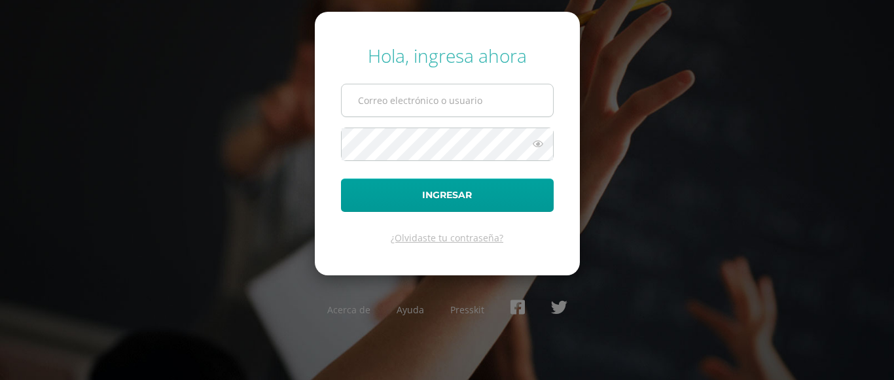
click at [397, 97] on input "text" at bounding box center [447, 100] width 211 height 32
type input "ocuevas@donbosco.edu.gt"
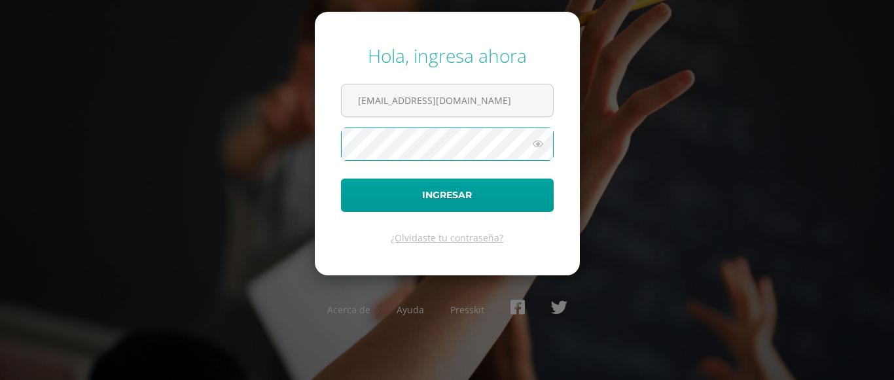
click at [341, 179] on button "Ingresar" at bounding box center [447, 195] width 213 height 33
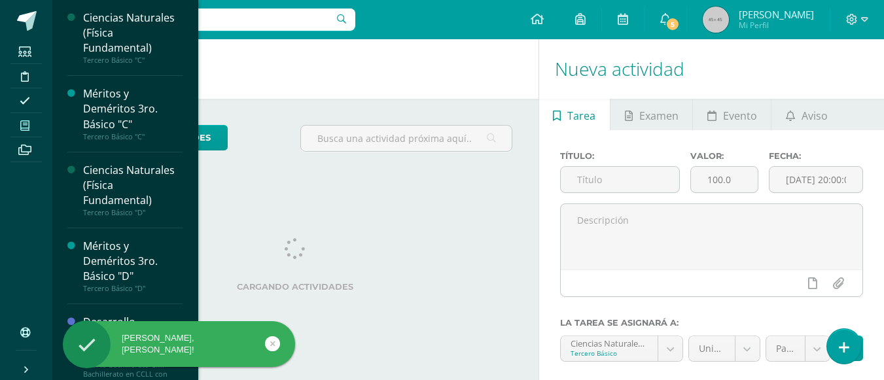
click at [31, 124] on span at bounding box center [24, 126] width 29 height 18
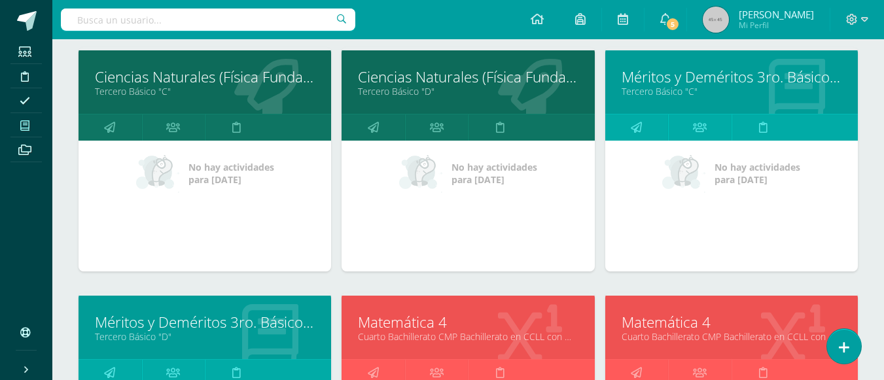
scroll to position [393, 0]
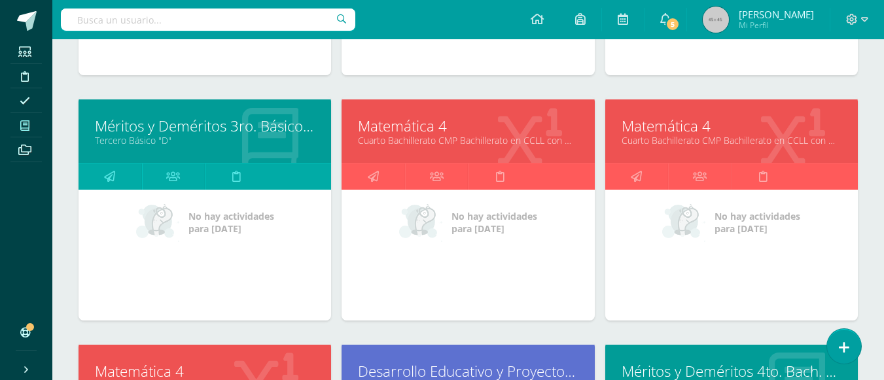
click at [676, 128] on link "Matemática 4" at bounding box center [732, 126] width 220 height 20
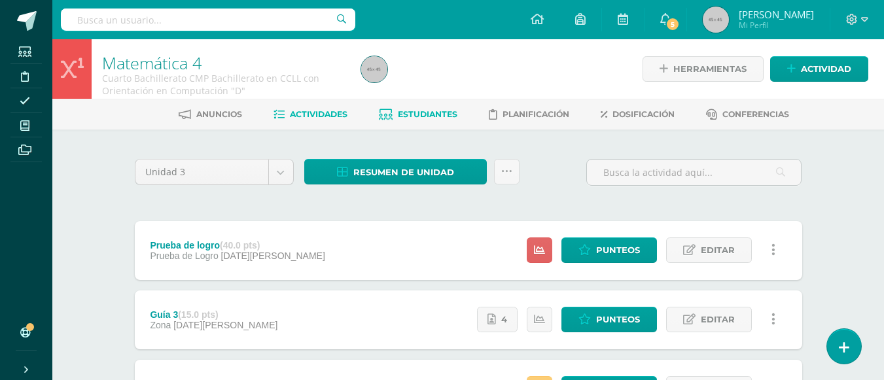
click at [436, 115] on span "Estudiantes" at bounding box center [428, 114] width 60 height 10
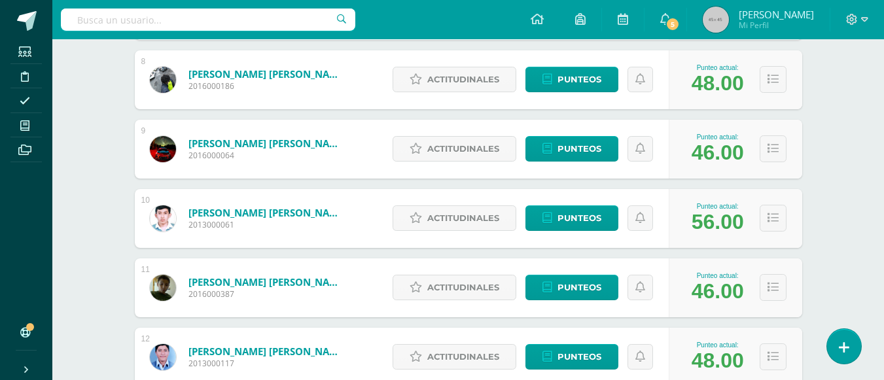
scroll to position [786, 0]
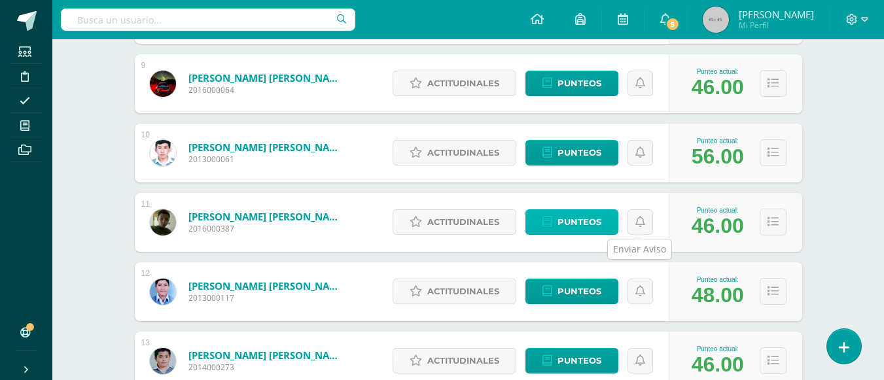
click at [600, 222] on span "Punteos" at bounding box center [580, 222] width 44 height 24
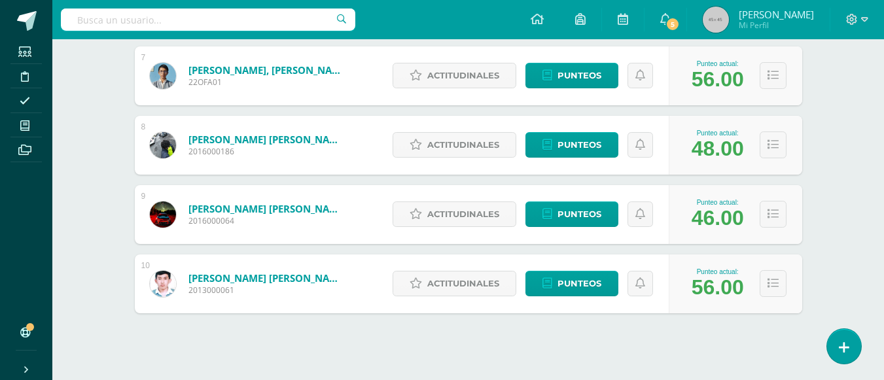
scroll to position [670, 0]
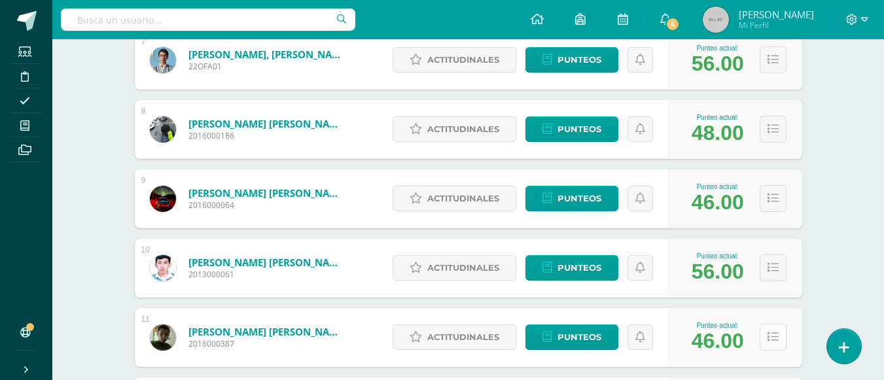
click at [770, 338] on icon at bounding box center [773, 337] width 11 height 11
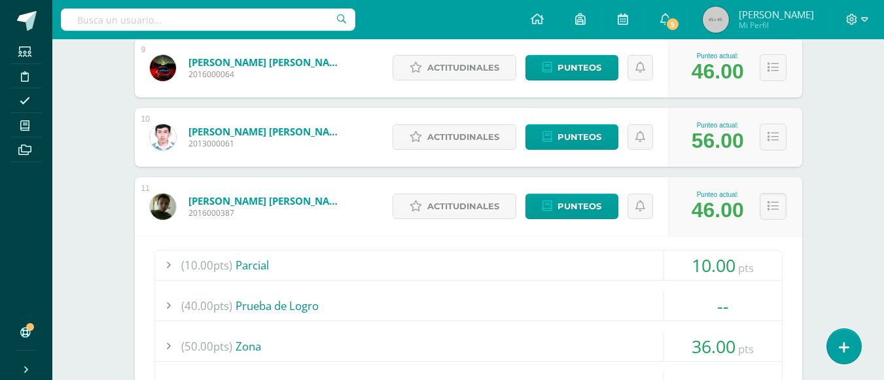
scroll to position [736, 0]
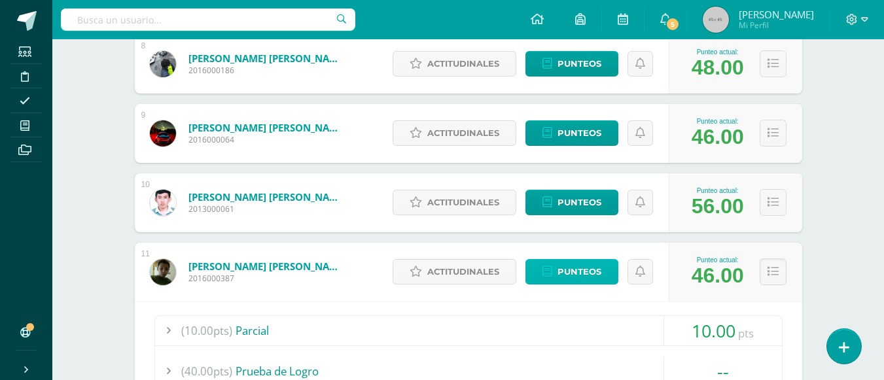
click at [588, 273] on span "Punteos" at bounding box center [580, 272] width 44 height 24
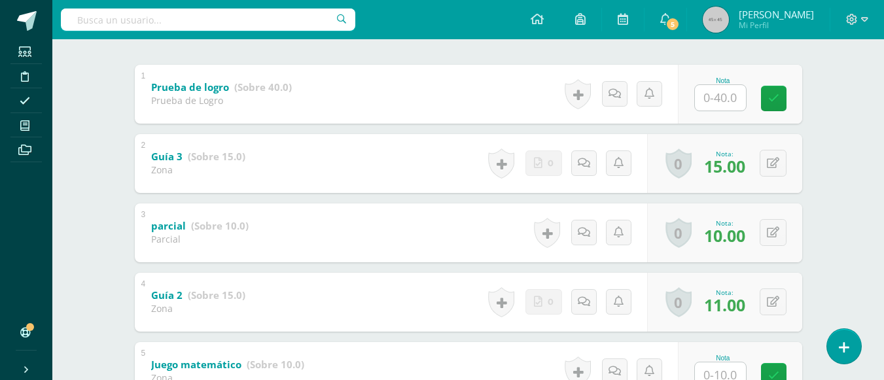
scroll to position [327, 0]
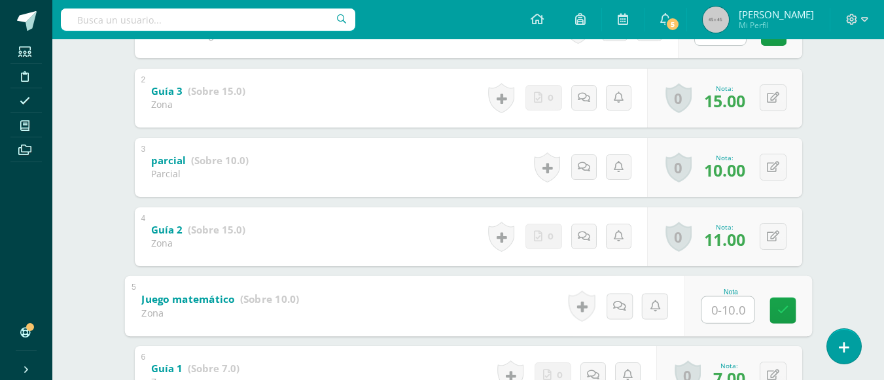
click at [727, 314] on input "text" at bounding box center [728, 310] width 52 height 26
type input "8"
type input "6"
click at [786, 314] on icon at bounding box center [783, 310] width 12 height 11
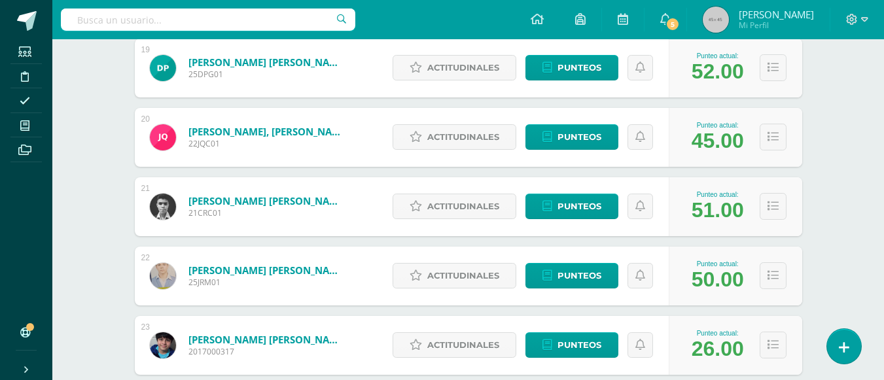
scroll to position [1561, 0]
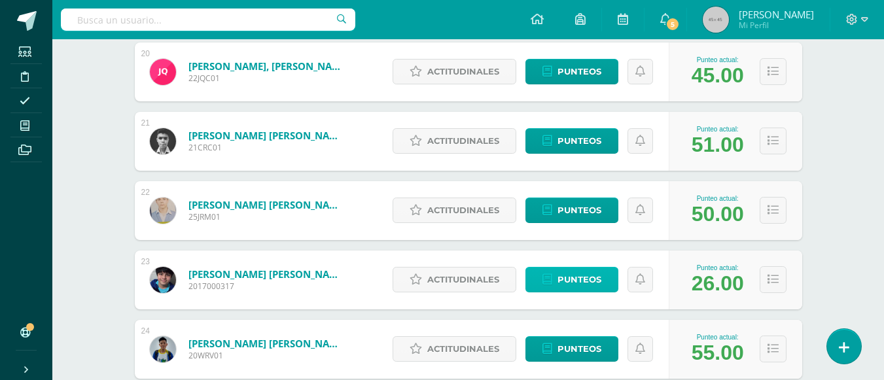
click at [602, 280] on link "Punteos" at bounding box center [572, 280] width 93 height 26
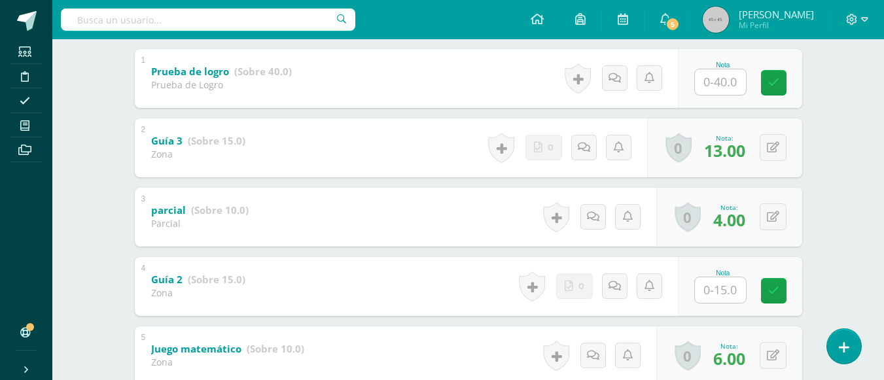
scroll to position [408, 0]
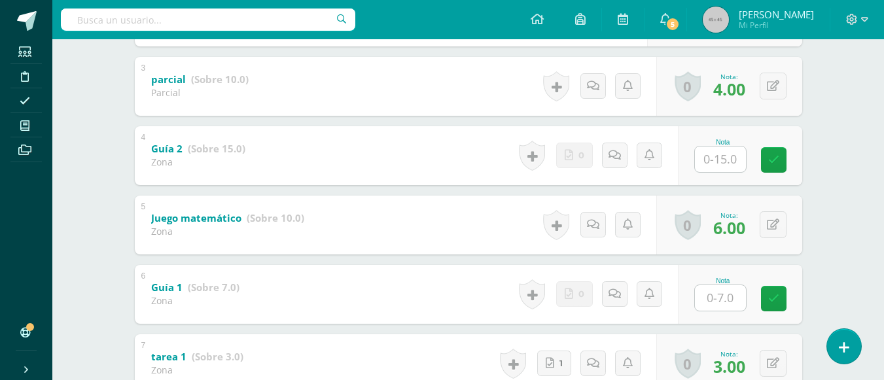
click at [712, 293] on input "text" at bounding box center [720, 298] width 51 height 26
type input "7"
click at [792, 299] on link at bounding box center [783, 298] width 26 height 26
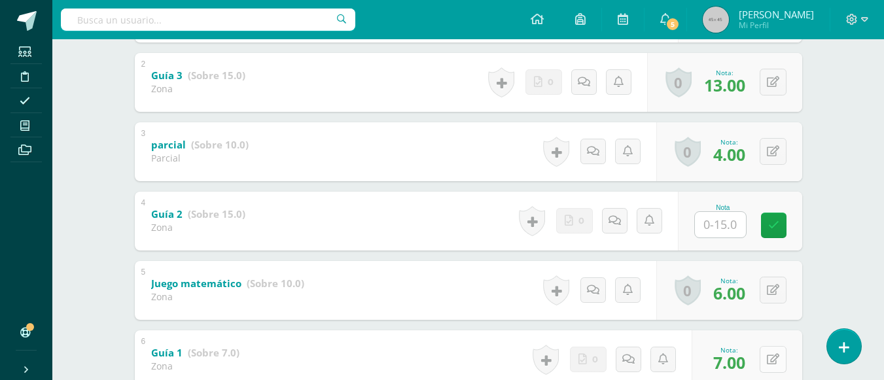
scroll to position [278, 0]
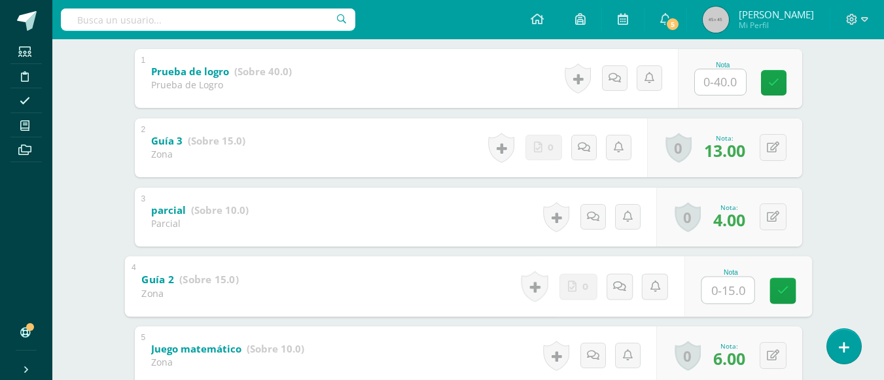
click at [715, 289] on input "text" at bounding box center [728, 290] width 52 height 26
type input "14"
click at [777, 293] on icon at bounding box center [783, 290] width 12 height 11
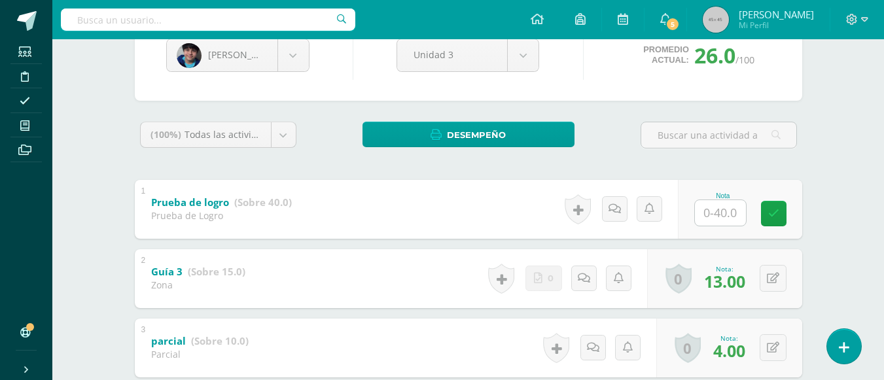
scroll to position [0, 0]
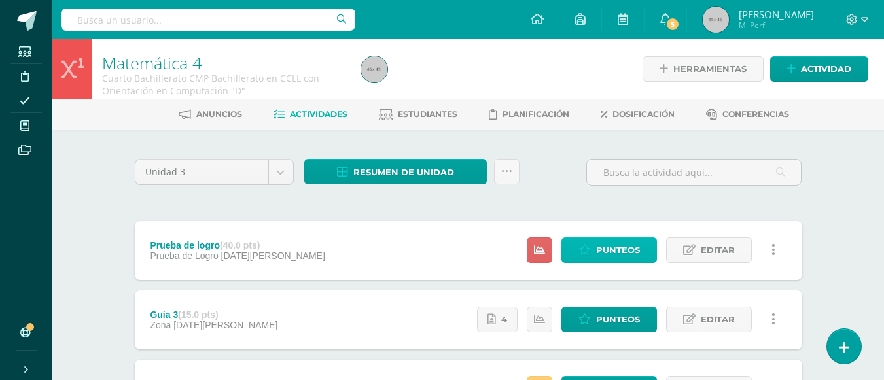
click at [618, 251] on span "Punteos" at bounding box center [618, 250] width 44 height 24
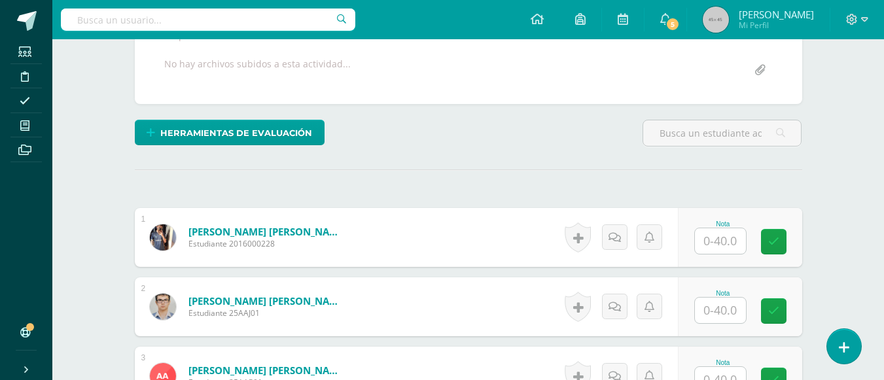
scroll to position [325, 0]
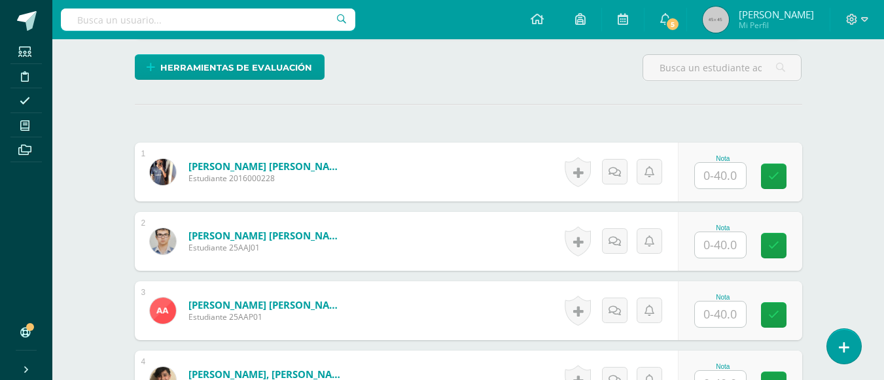
click at [718, 174] on input "text" at bounding box center [720, 176] width 51 height 26
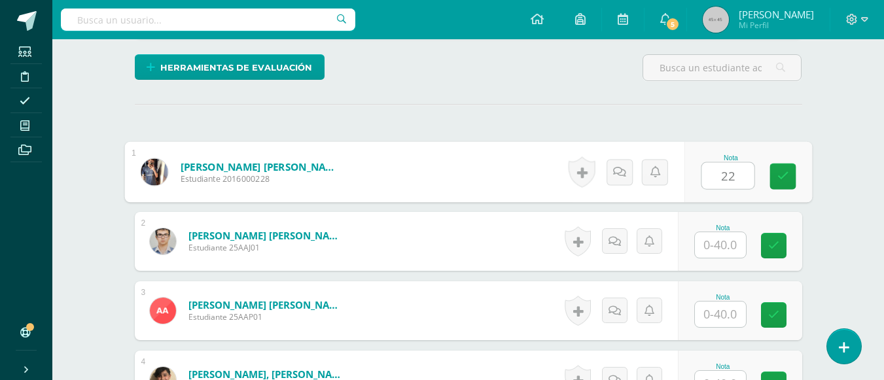
type input "22"
click at [712, 246] on input "text" at bounding box center [720, 245] width 51 height 26
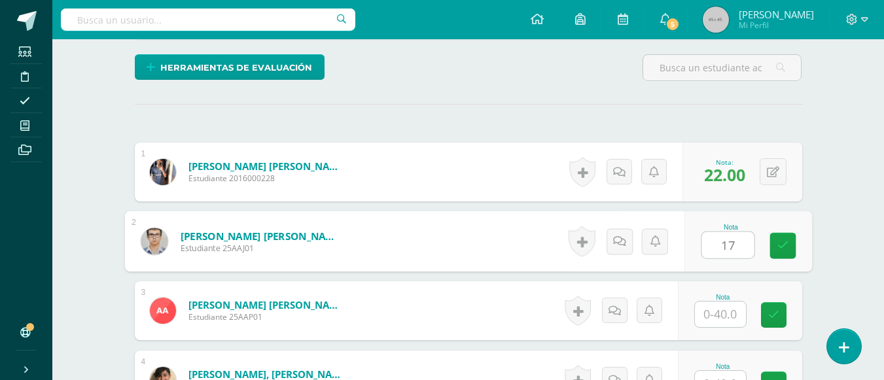
scroll to position [456, 0]
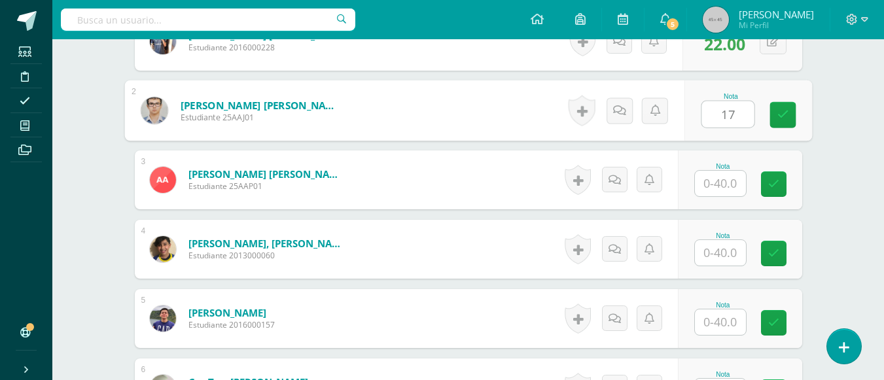
type input "17"
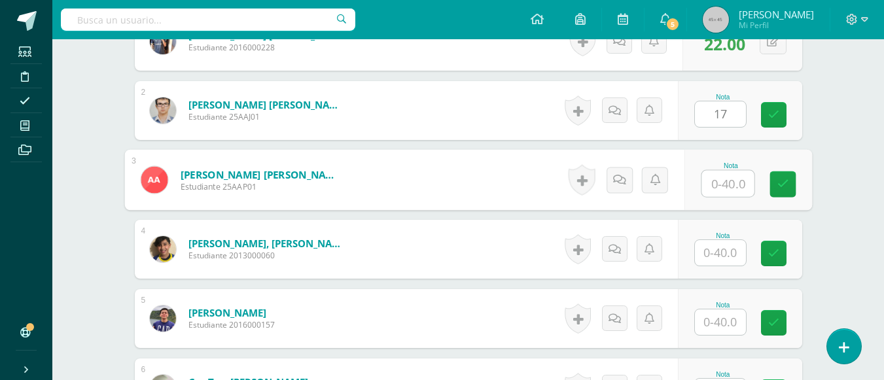
click at [712, 189] on input "text" at bounding box center [728, 184] width 52 height 26
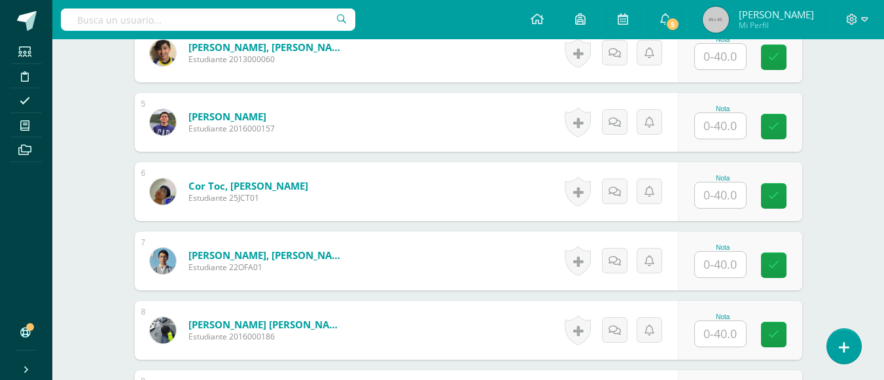
type input "26"
click at [715, 130] on input "text" at bounding box center [720, 126] width 51 height 26
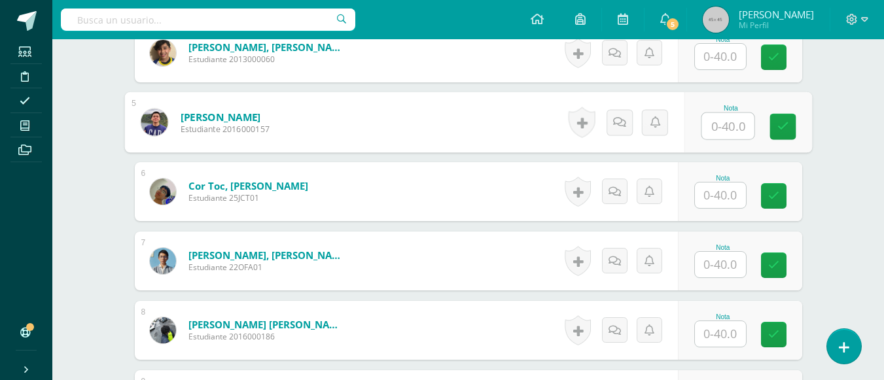
scroll to position [521, 0]
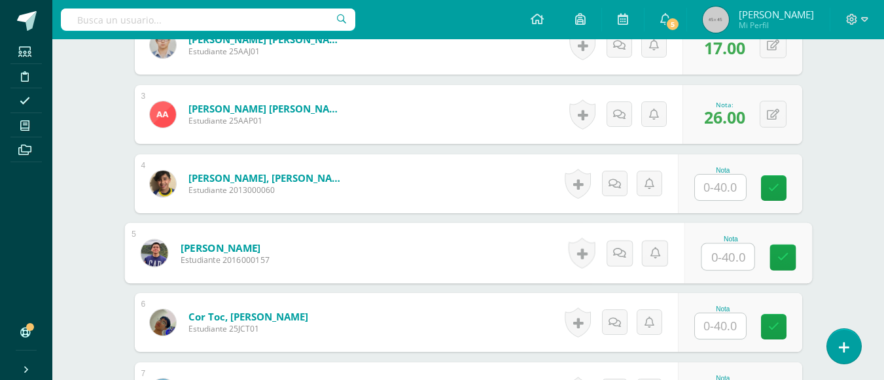
click at [710, 187] on input "text" at bounding box center [720, 188] width 51 height 26
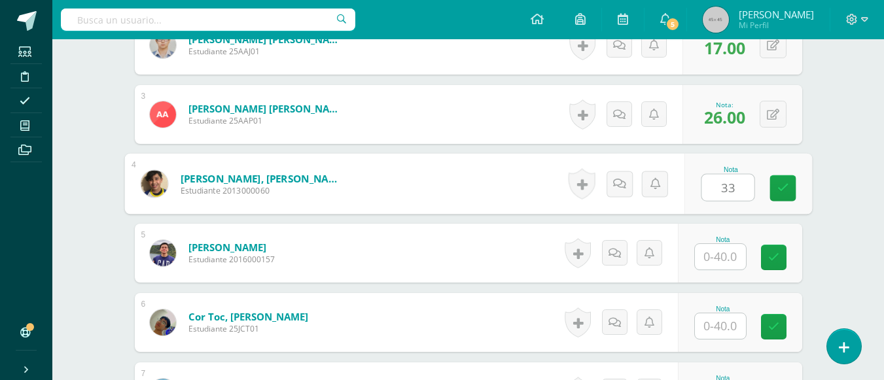
scroll to position [652, 0]
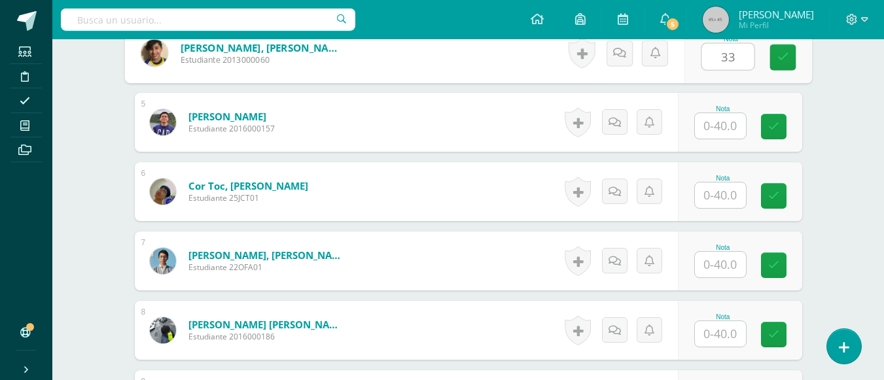
type input "33"
click at [717, 123] on input "text" at bounding box center [720, 126] width 51 height 26
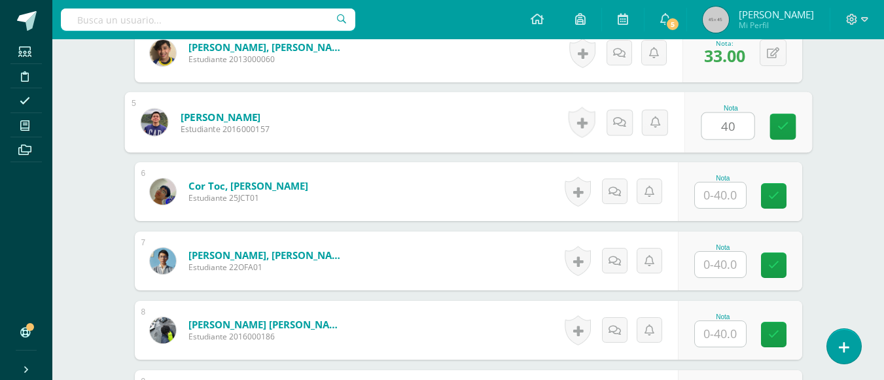
type input "40"
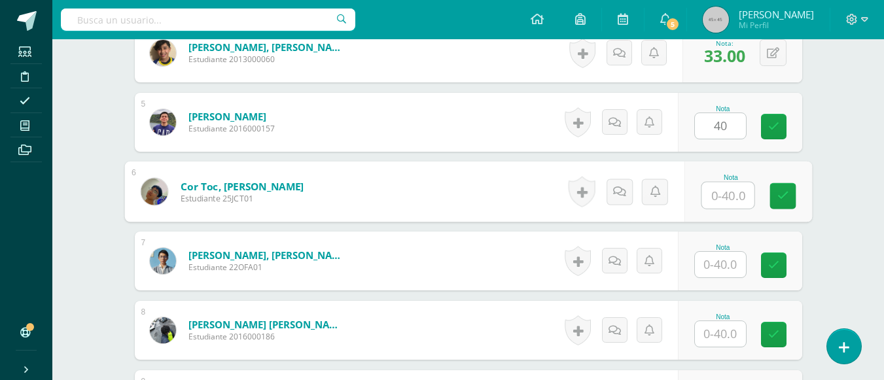
click at [720, 198] on input "text" at bounding box center [728, 196] width 52 height 26
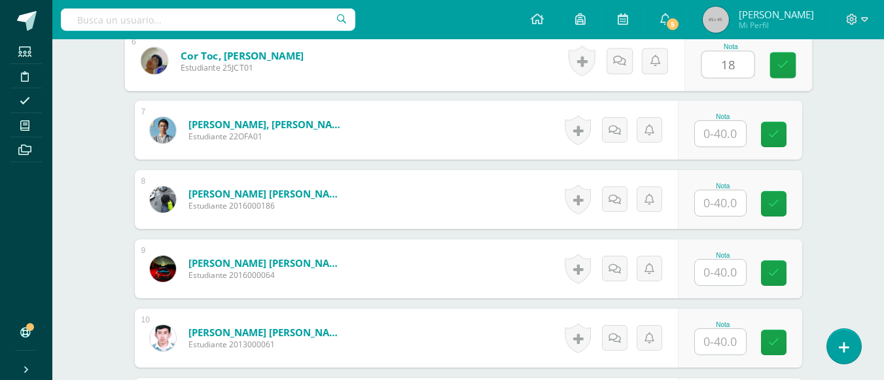
type input "18"
click at [712, 137] on input "text" at bounding box center [720, 134] width 51 height 26
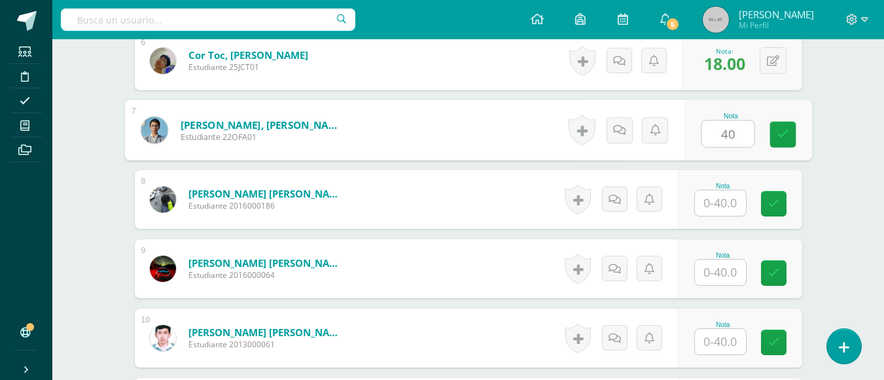
type input "40"
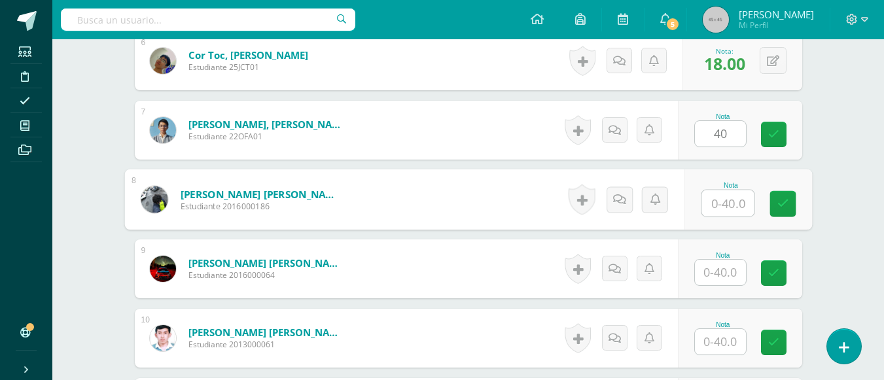
click at [716, 207] on input "text" at bounding box center [728, 203] width 52 height 26
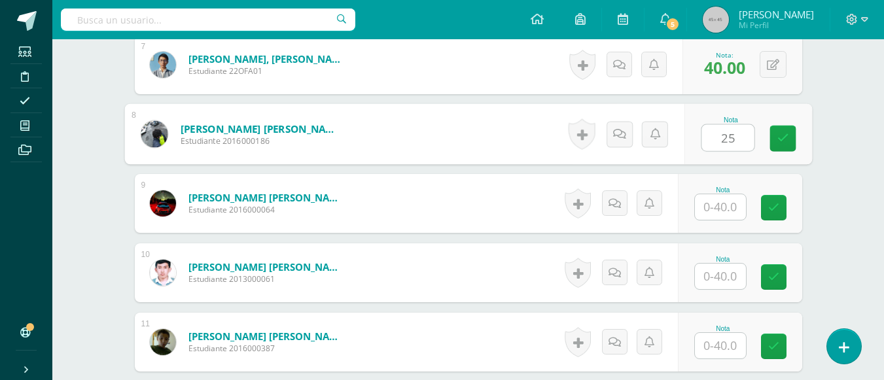
type input "25"
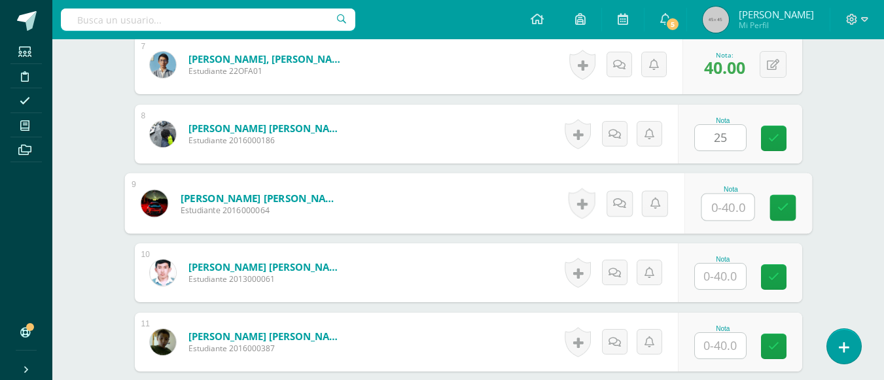
click at [716, 207] on input "text" at bounding box center [728, 207] width 52 height 26
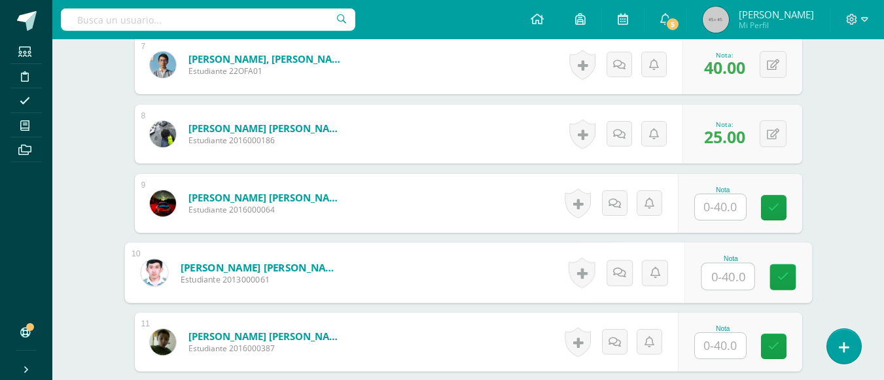
click at [725, 276] on input "text" at bounding box center [728, 277] width 52 height 26
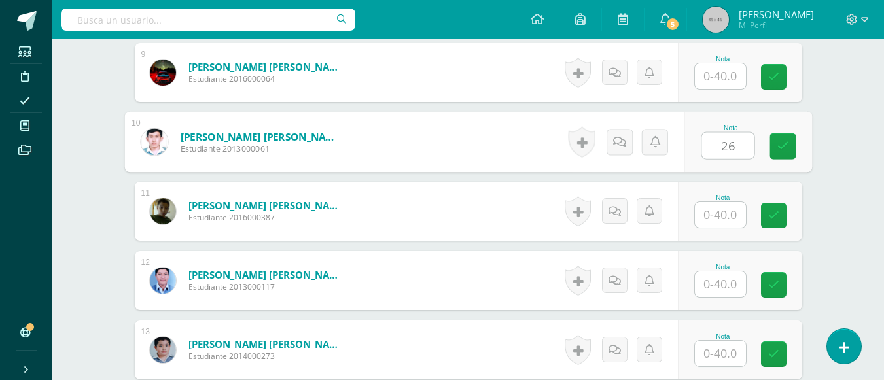
type input "26"
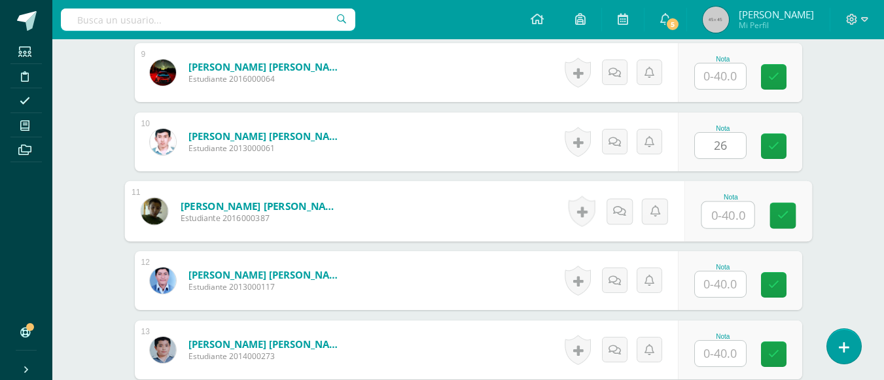
click at [715, 217] on input "text" at bounding box center [728, 215] width 52 height 26
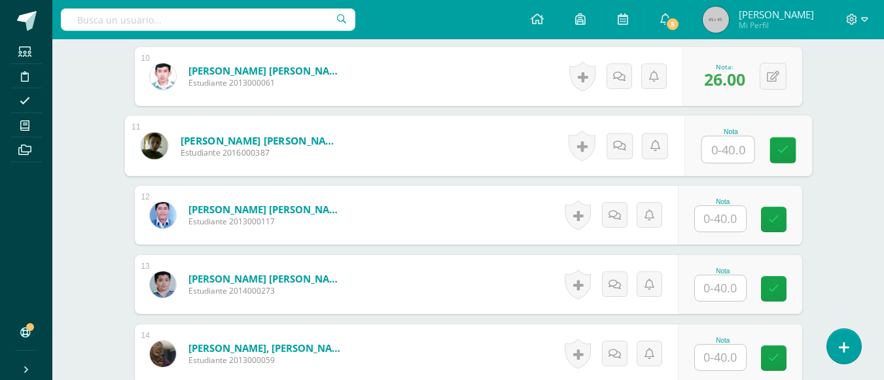
click at [719, 225] on input "text" at bounding box center [720, 219] width 51 height 26
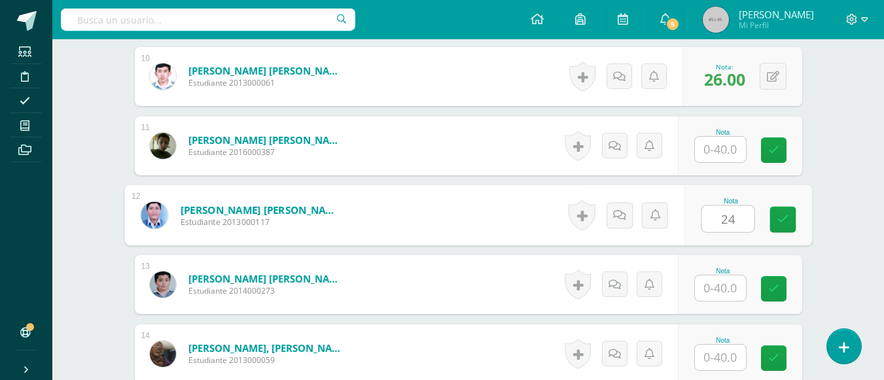
scroll to position [1110, 0]
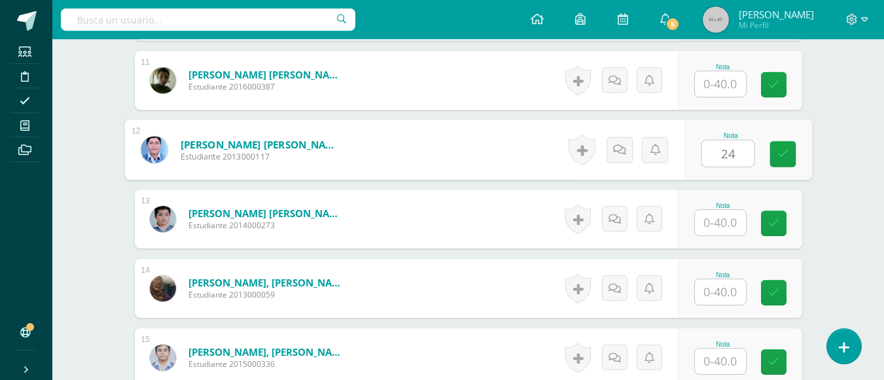
type input "24"
click at [719, 225] on input "text" at bounding box center [720, 223] width 51 height 26
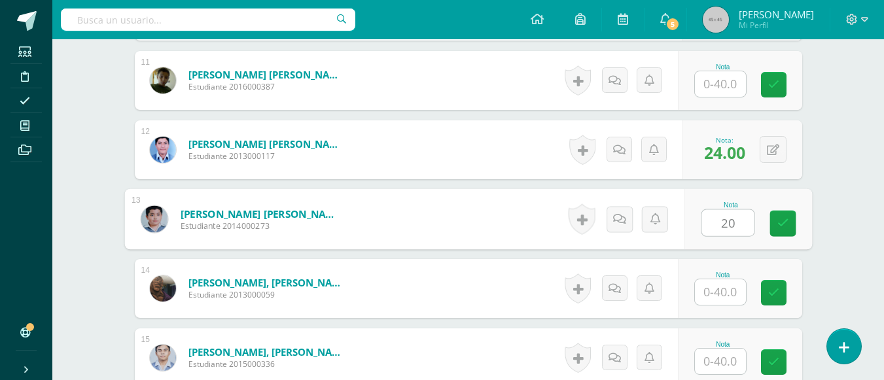
type input "20"
click at [719, 285] on input "text" at bounding box center [720, 293] width 51 height 26
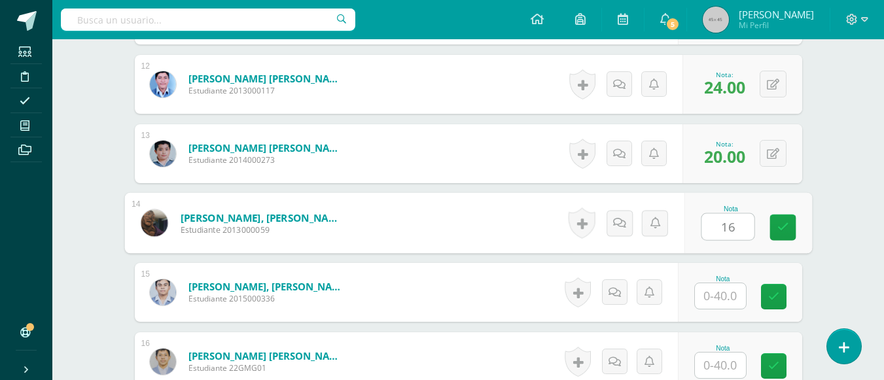
scroll to position [1241, 0]
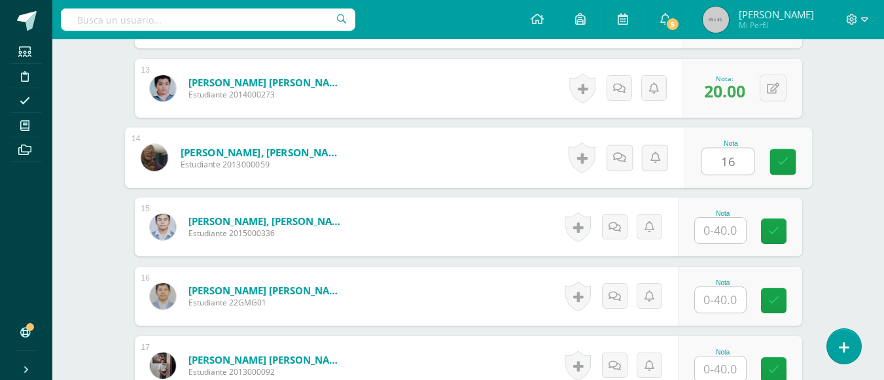
type input "16"
click at [719, 229] on input "text" at bounding box center [720, 231] width 51 height 26
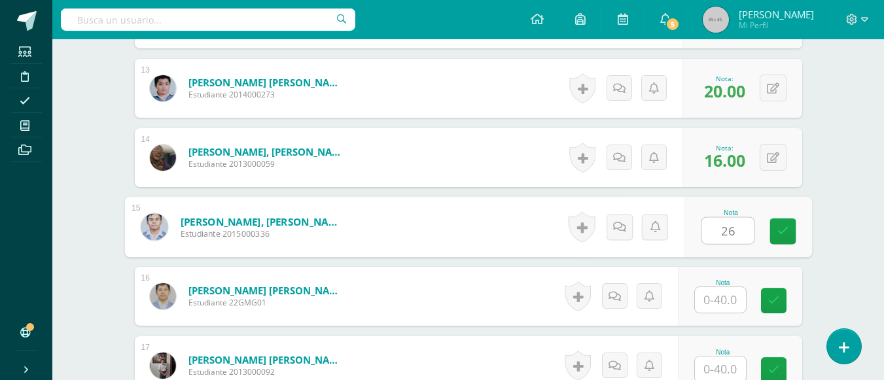
scroll to position [1372, 0]
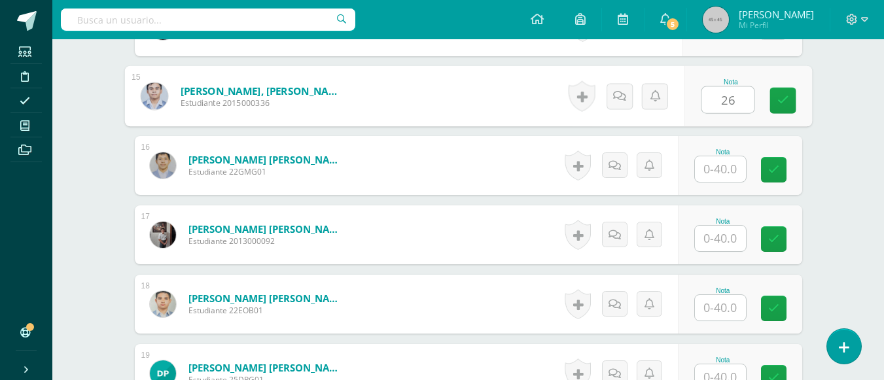
type input "26"
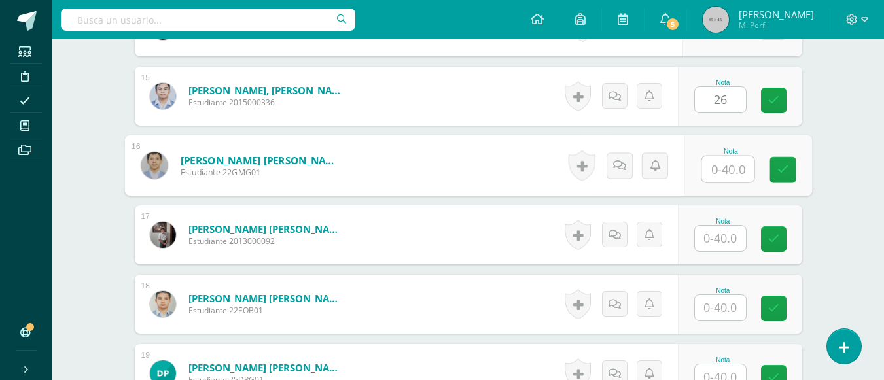
click at [722, 168] on input "text" at bounding box center [728, 169] width 52 height 26
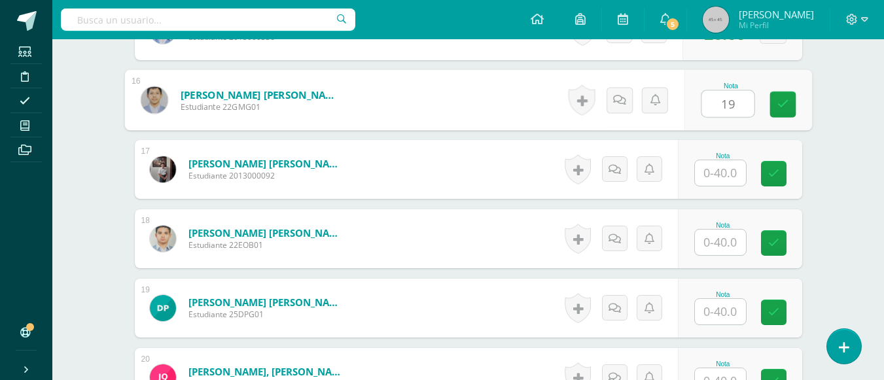
type input "19"
click at [721, 175] on input "text" at bounding box center [720, 173] width 51 height 26
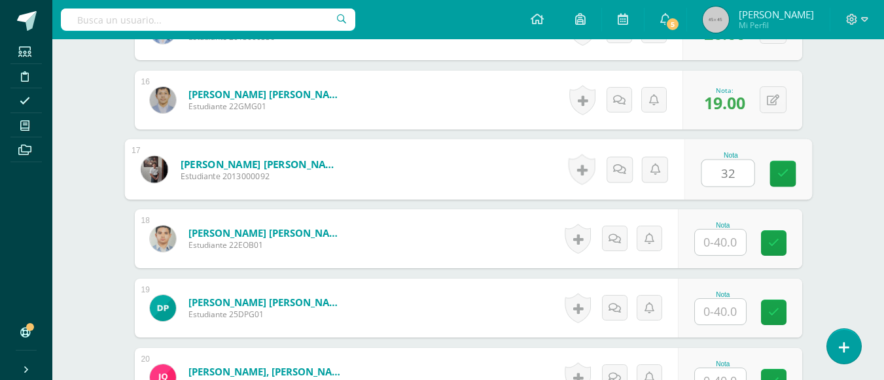
type input "32"
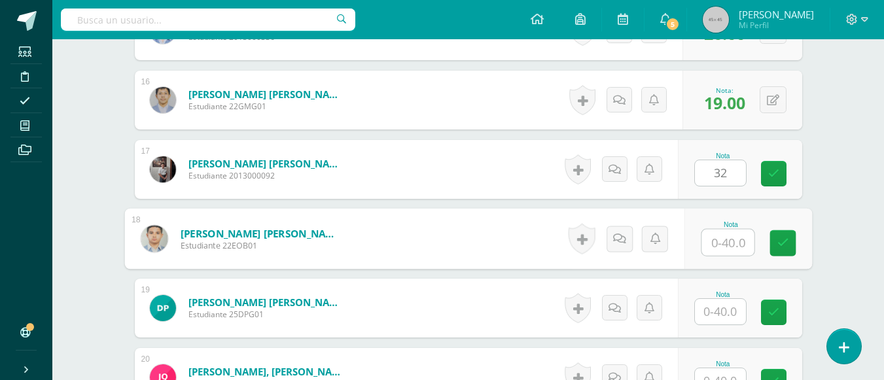
click at [715, 245] on input "text" at bounding box center [728, 243] width 52 height 26
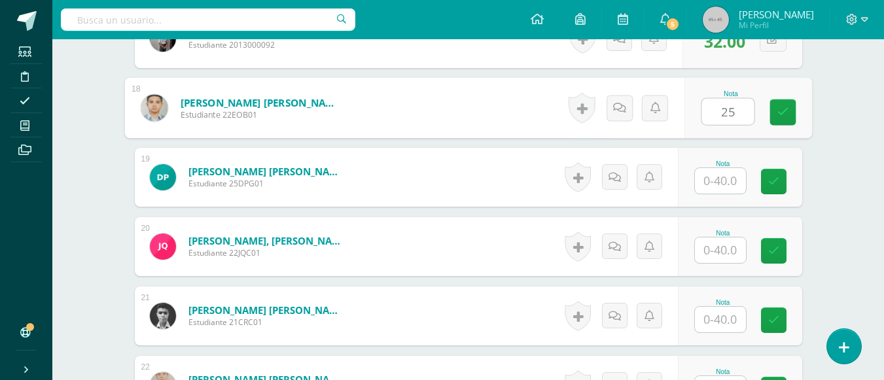
type input "25"
click at [715, 181] on input "text" at bounding box center [720, 181] width 51 height 26
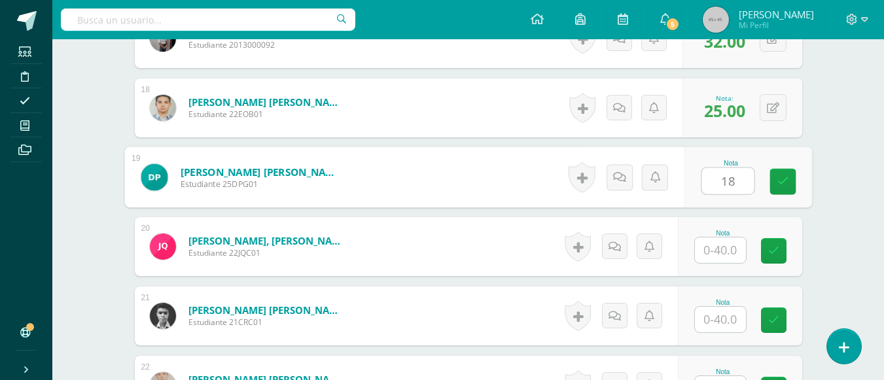
type input "18"
click at [712, 249] on input "text" at bounding box center [720, 251] width 51 height 26
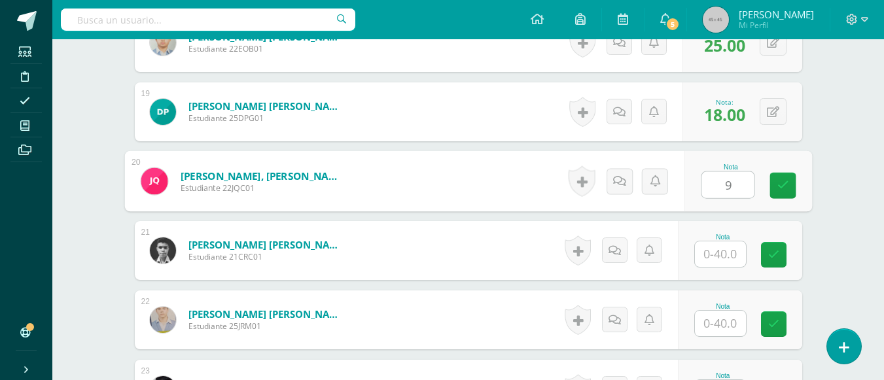
scroll to position [1699, 0]
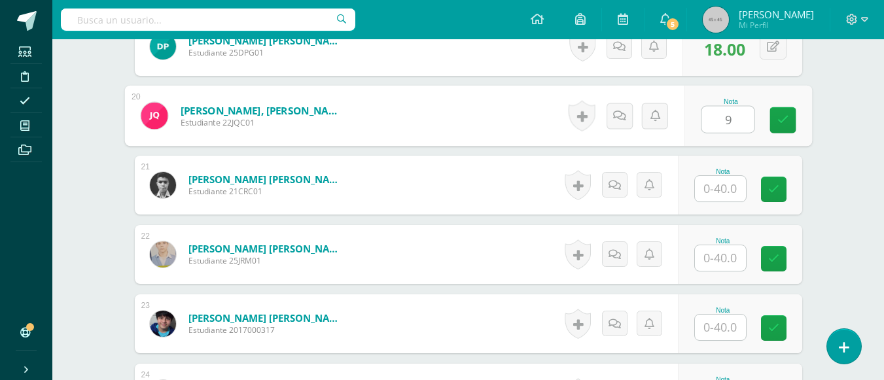
type input "9"
click at [713, 185] on input "text" at bounding box center [720, 189] width 51 height 26
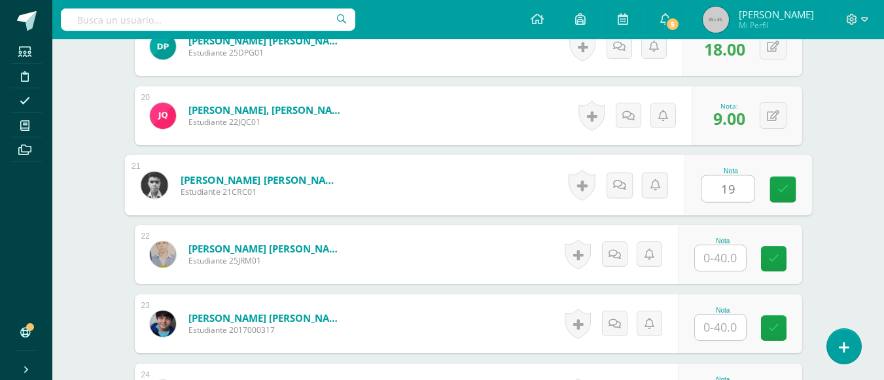
type input "19"
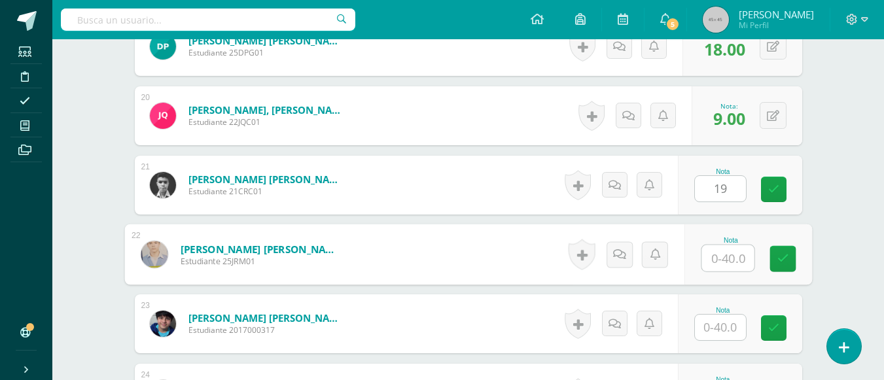
click at [715, 255] on input "text" at bounding box center [728, 258] width 52 height 26
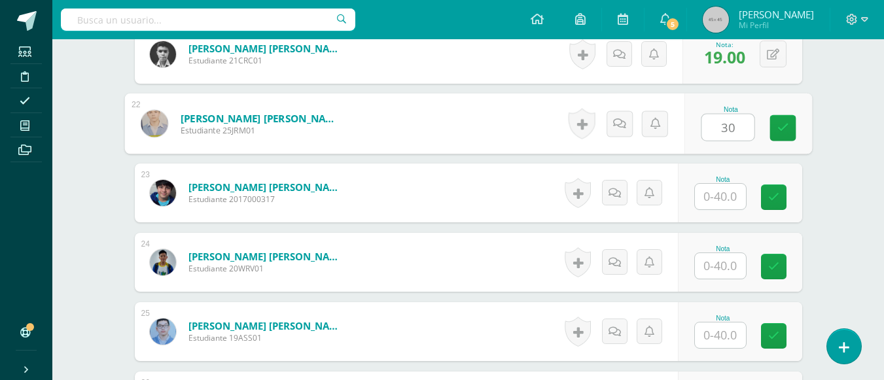
type input "30"
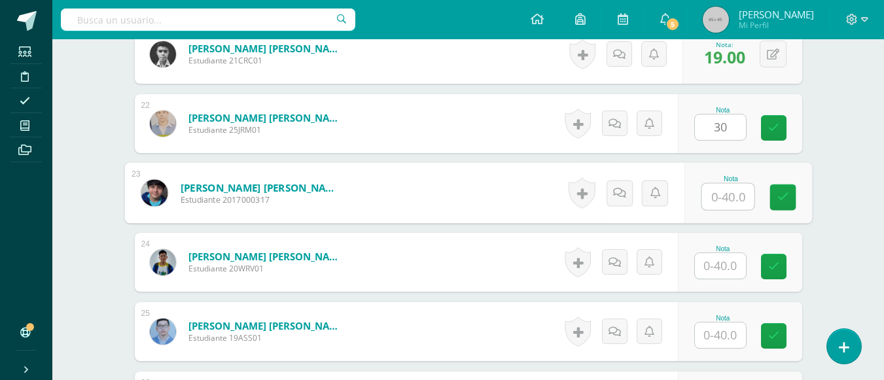
click at [707, 196] on input "text" at bounding box center [728, 197] width 52 height 26
type input "17"
click at [712, 249] on div "Nota" at bounding box center [724, 248] width 58 height 7
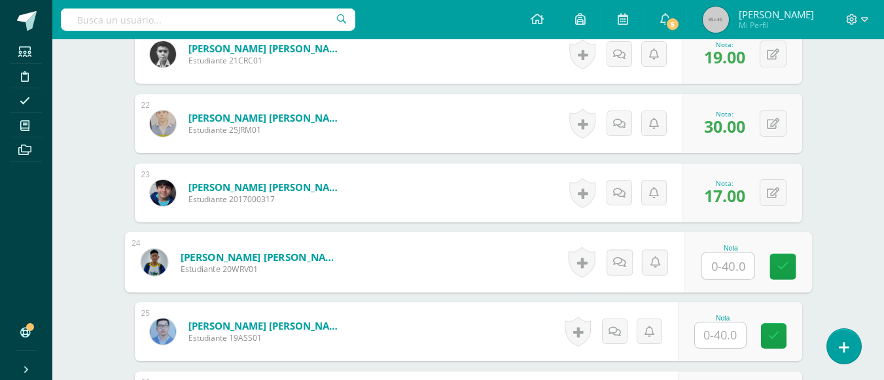
click at [712, 260] on input "text" at bounding box center [728, 266] width 52 height 26
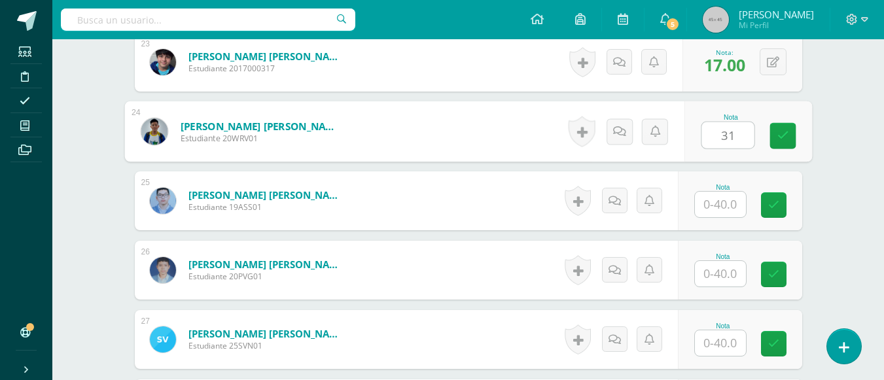
type input "31"
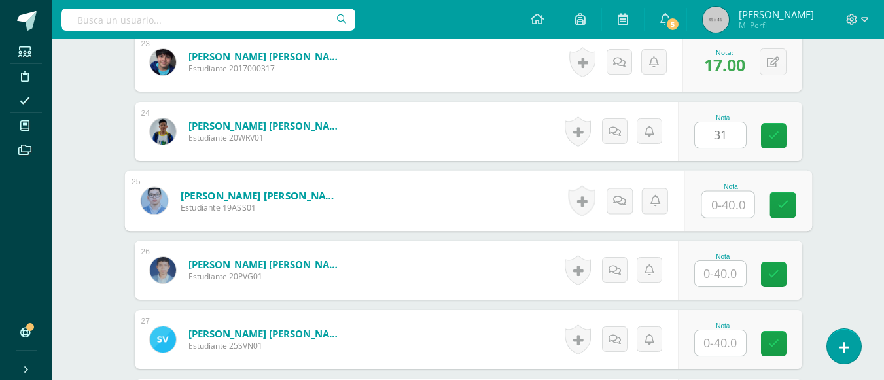
click at [714, 210] on input "text" at bounding box center [728, 205] width 52 height 26
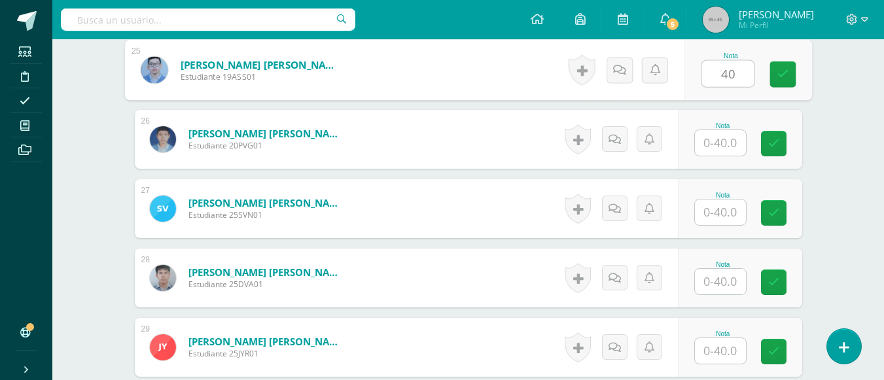
type input "40"
click at [714, 149] on input "text" at bounding box center [720, 143] width 51 height 26
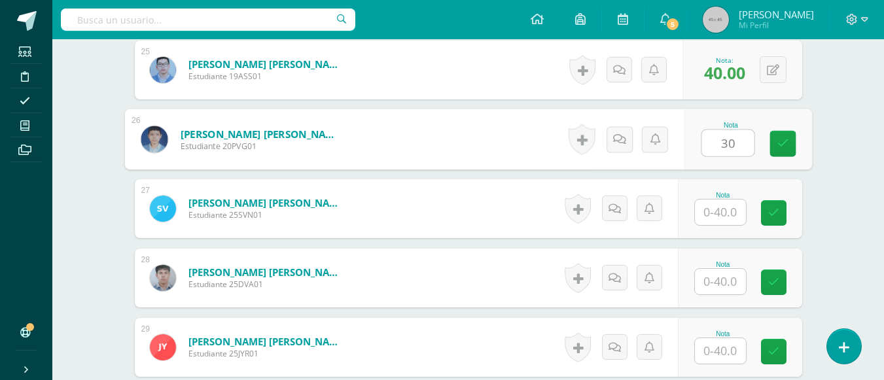
type input "30"
click at [717, 214] on input "text" at bounding box center [720, 213] width 51 height 26
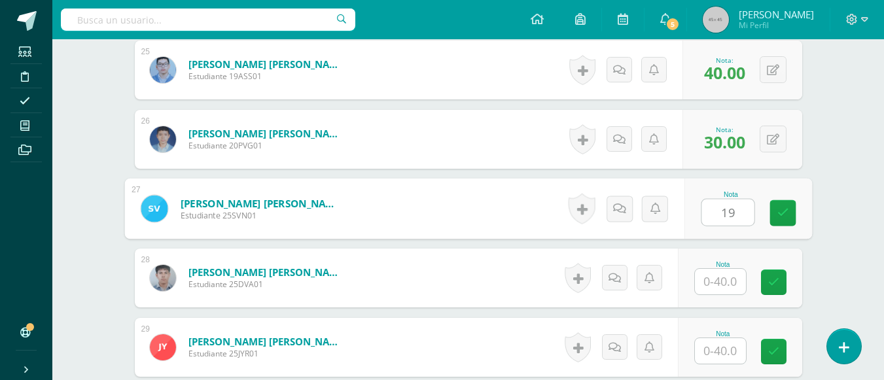
type input "19"
click at [714, 284] on input "text" at bounding box center [720, 282] width 51 height 26
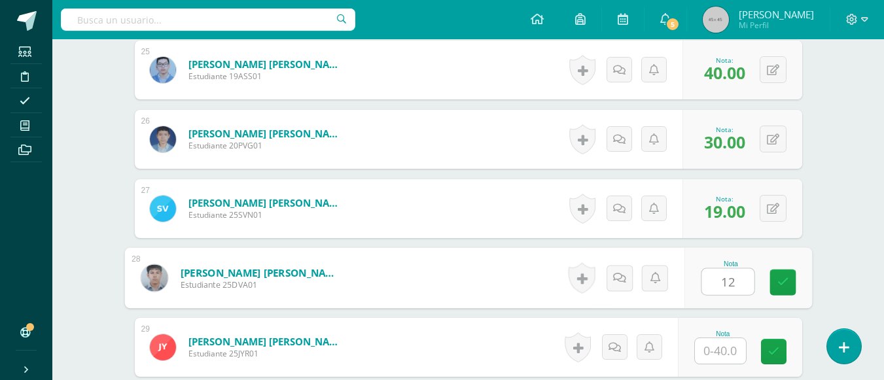
scroll to position [2223, 0]
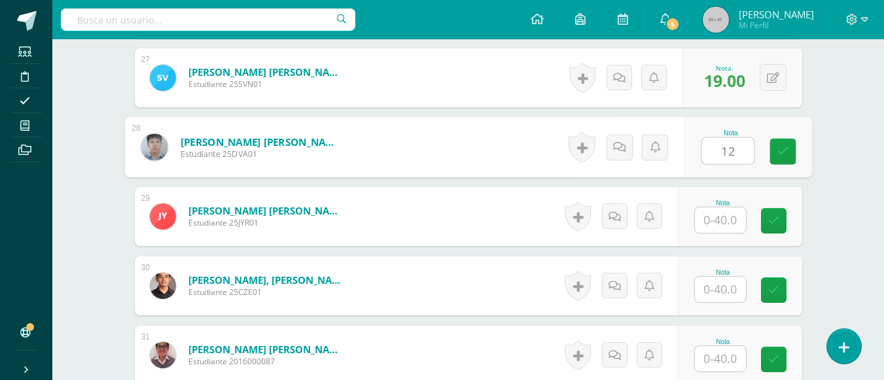
type input "12"
click at [714, 223] on input "text" at bounding box center [720, 221] width 51 height 26
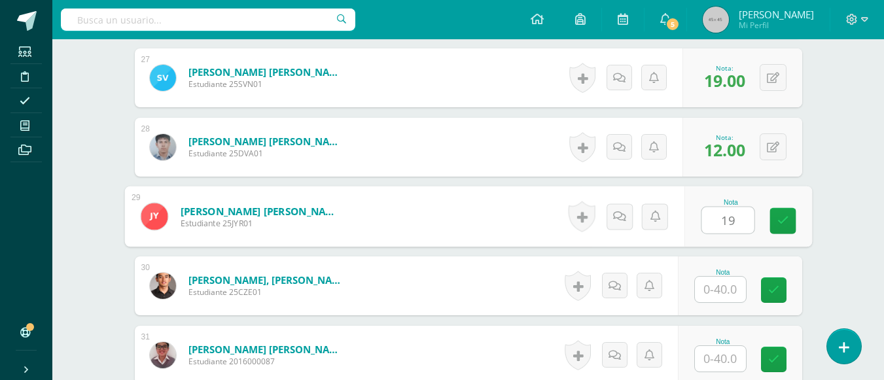
scroll to position [2354, 0]
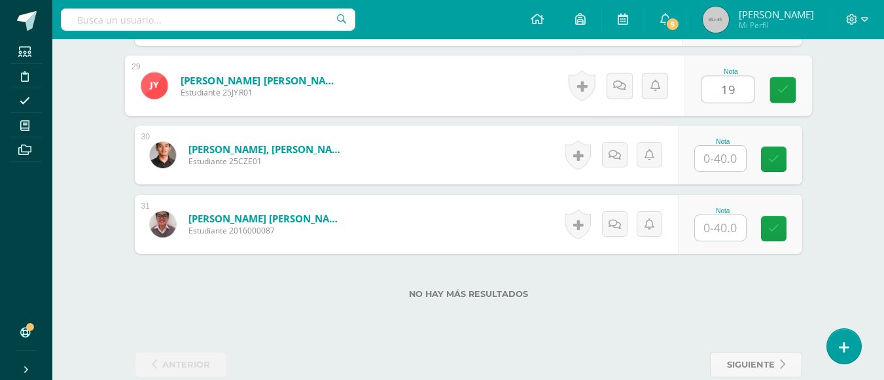
type input "19"
click at [712, 160] on input "text" at bounding box center [720, 159] width 51 height 26
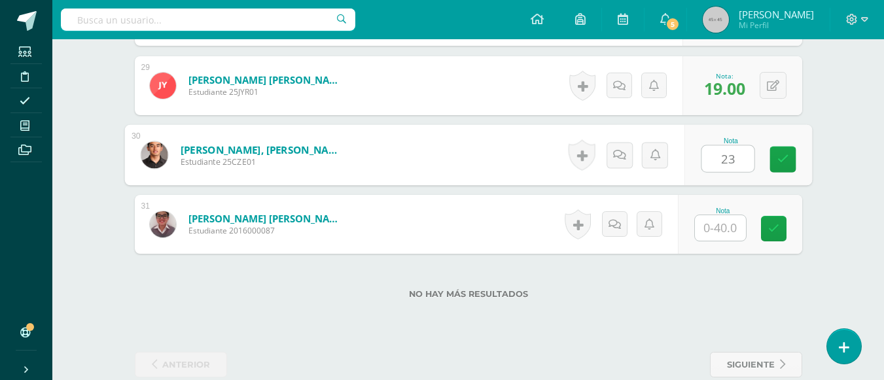
type input "23"
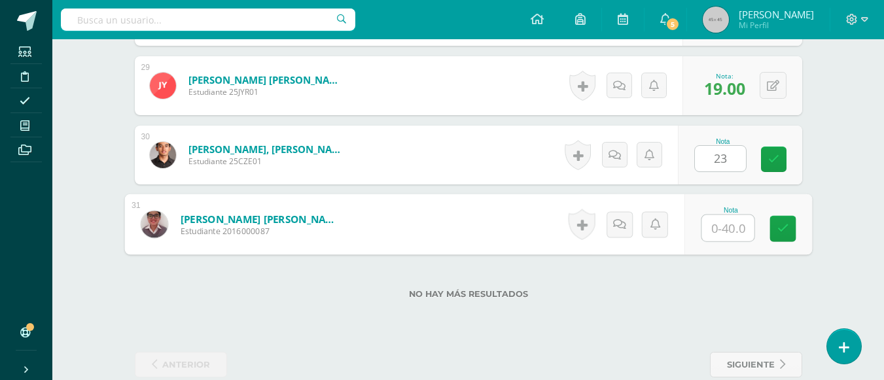
click at [717, 228] on input "text" at bounding box center [728, 228] width 52 height 26
type input "23"
click at [784, 232] on icon at bounding box center [783, 228] width 12 height 11
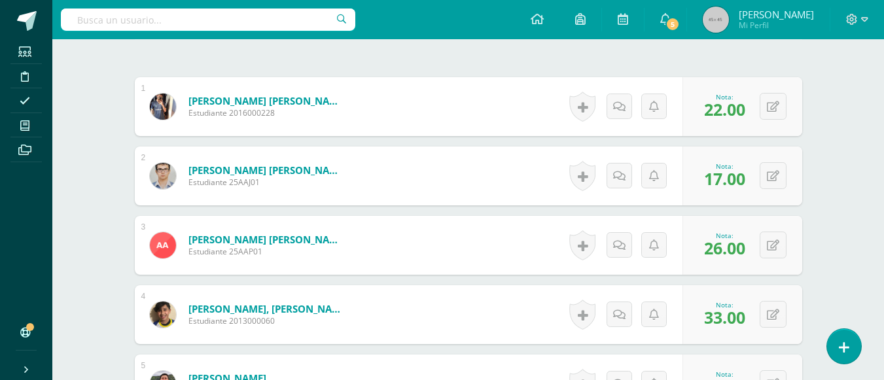
scroll to position [0, 0]
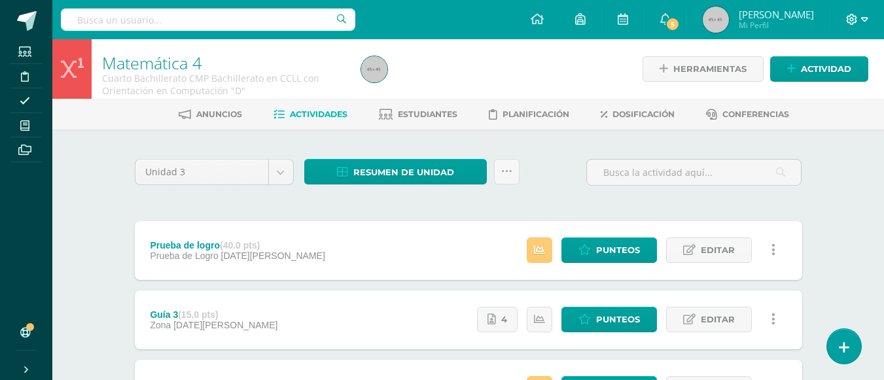
click at [852, 22] on icon at bounding box center [852, 20] width 12 height 12
click at [841, 88] on span "Cerrar sesión" at bounding box center [824, 89] width 59 height 12
